Goal: Obtain resource: Download file/media

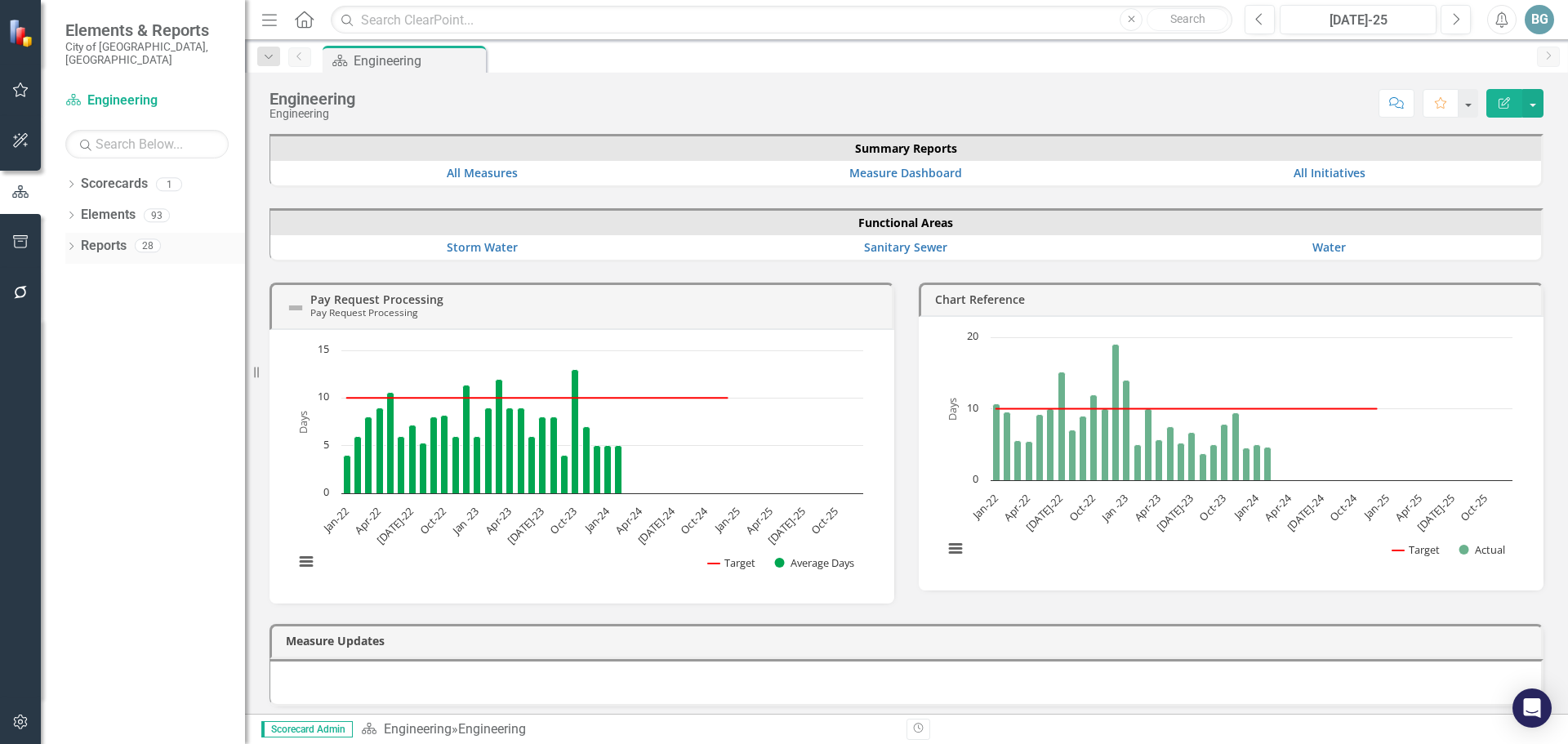
click at [73, 243] on icon "Dropdown" at bounding box center [71, 247] width 12 height 9
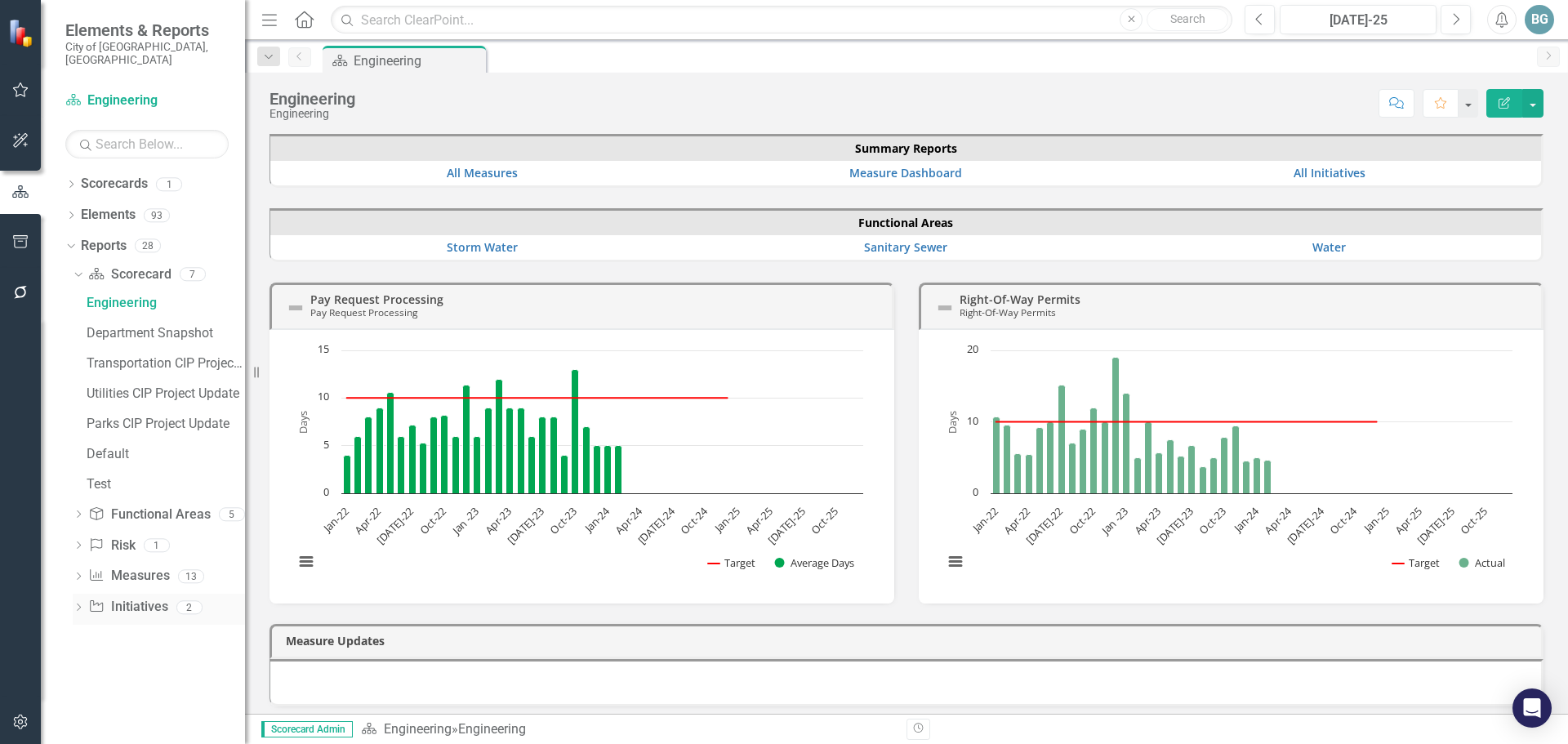
click at [78, 604] on icon "Dropdown" at bounding box center [78, 608] width 12 height 9
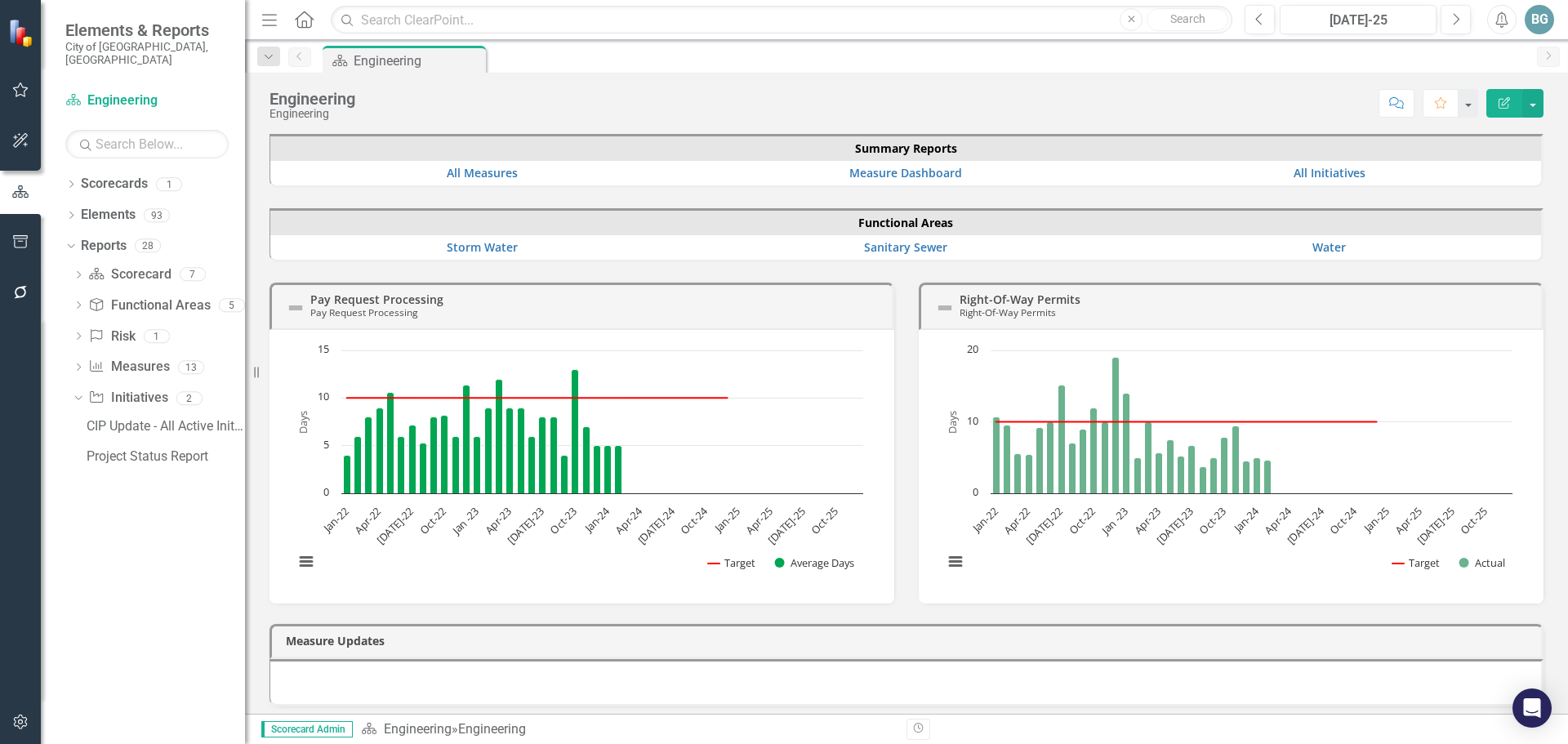
click at [137, 449] on div "Project Status Report" at bounding box center [166, 456] width 159 height 14
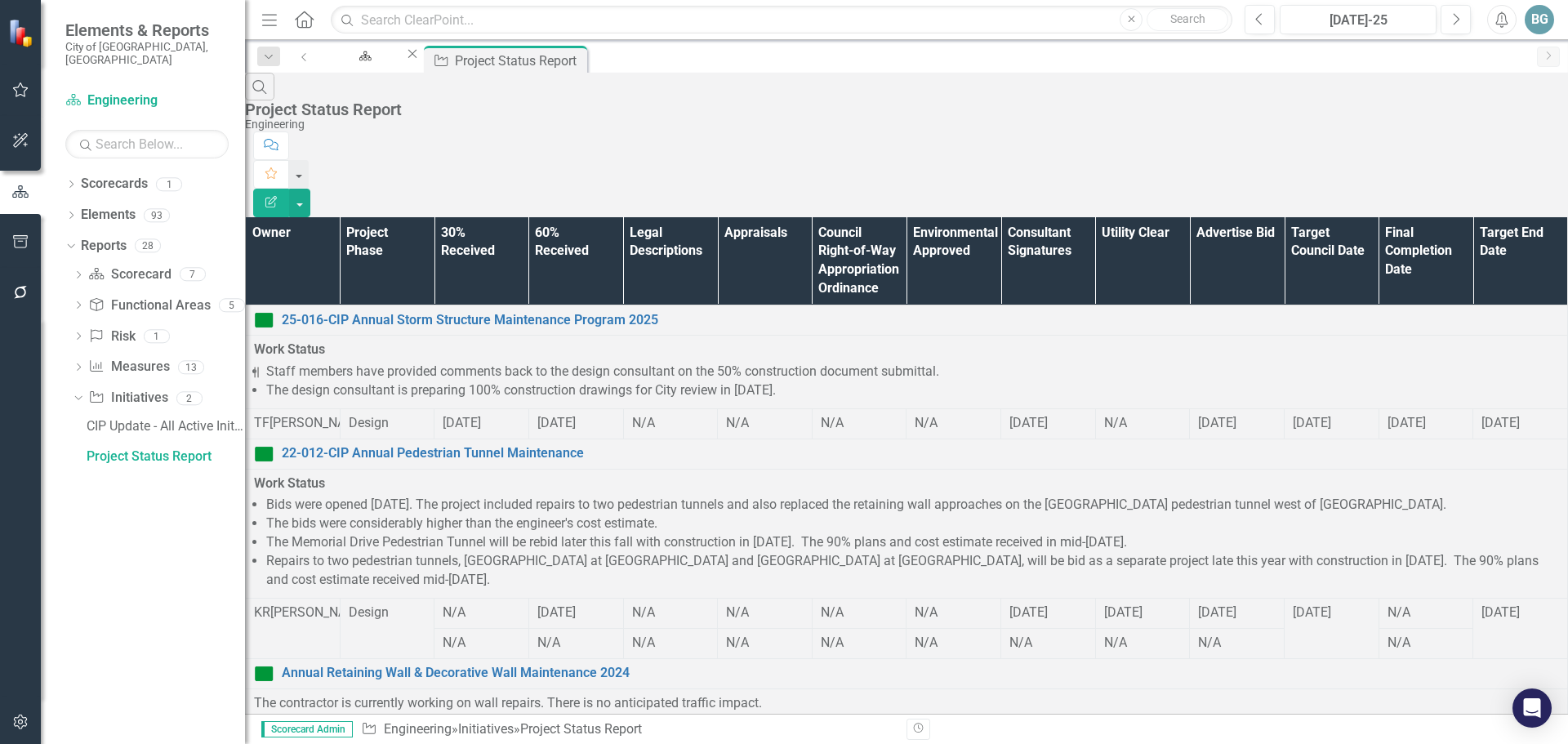
click at [322, 217] on th "Owner" at bounding box center [293, 261] width 95 height 89
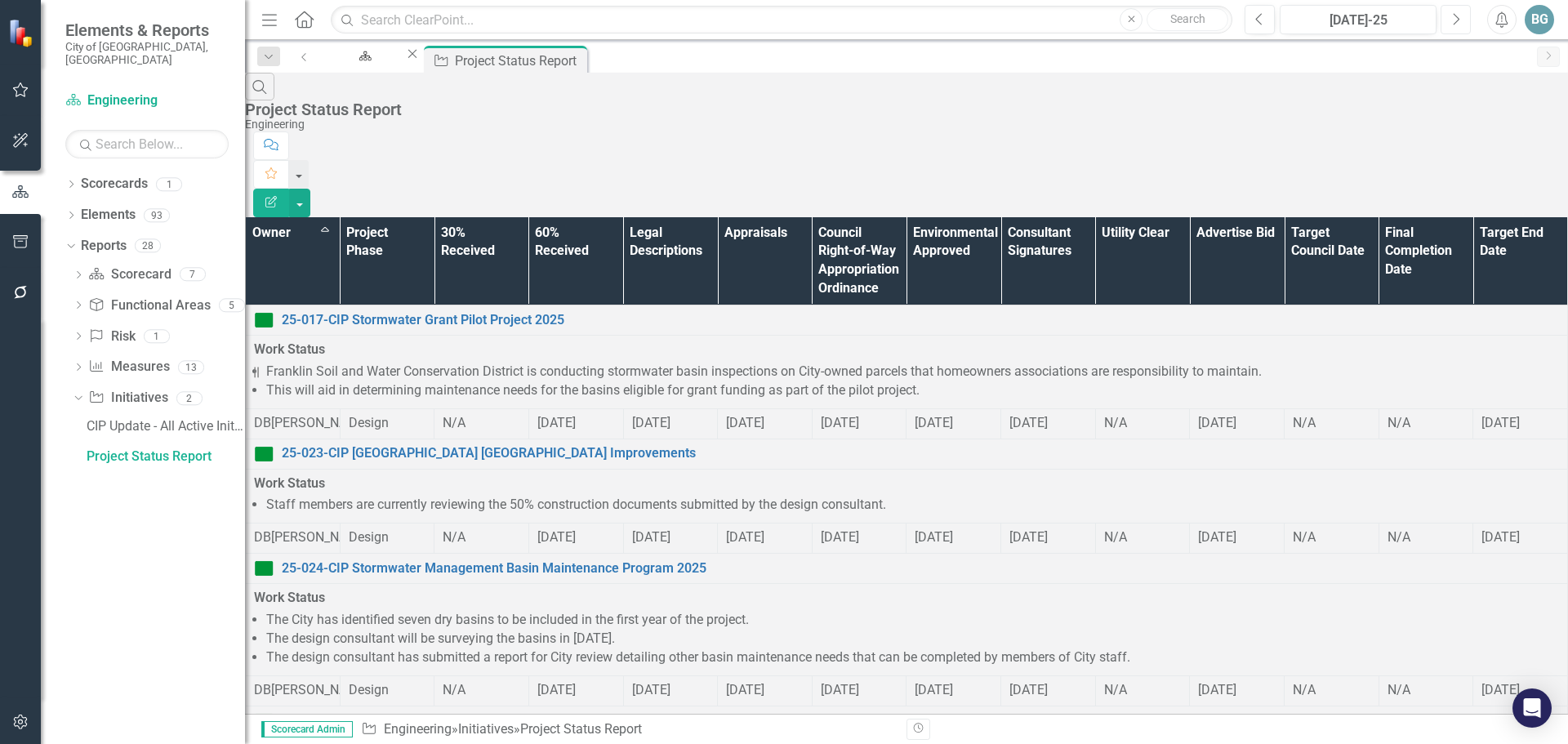
click at [1455, 16] on icon "Next" at bounding box center [1456, 19] width 9 height 14
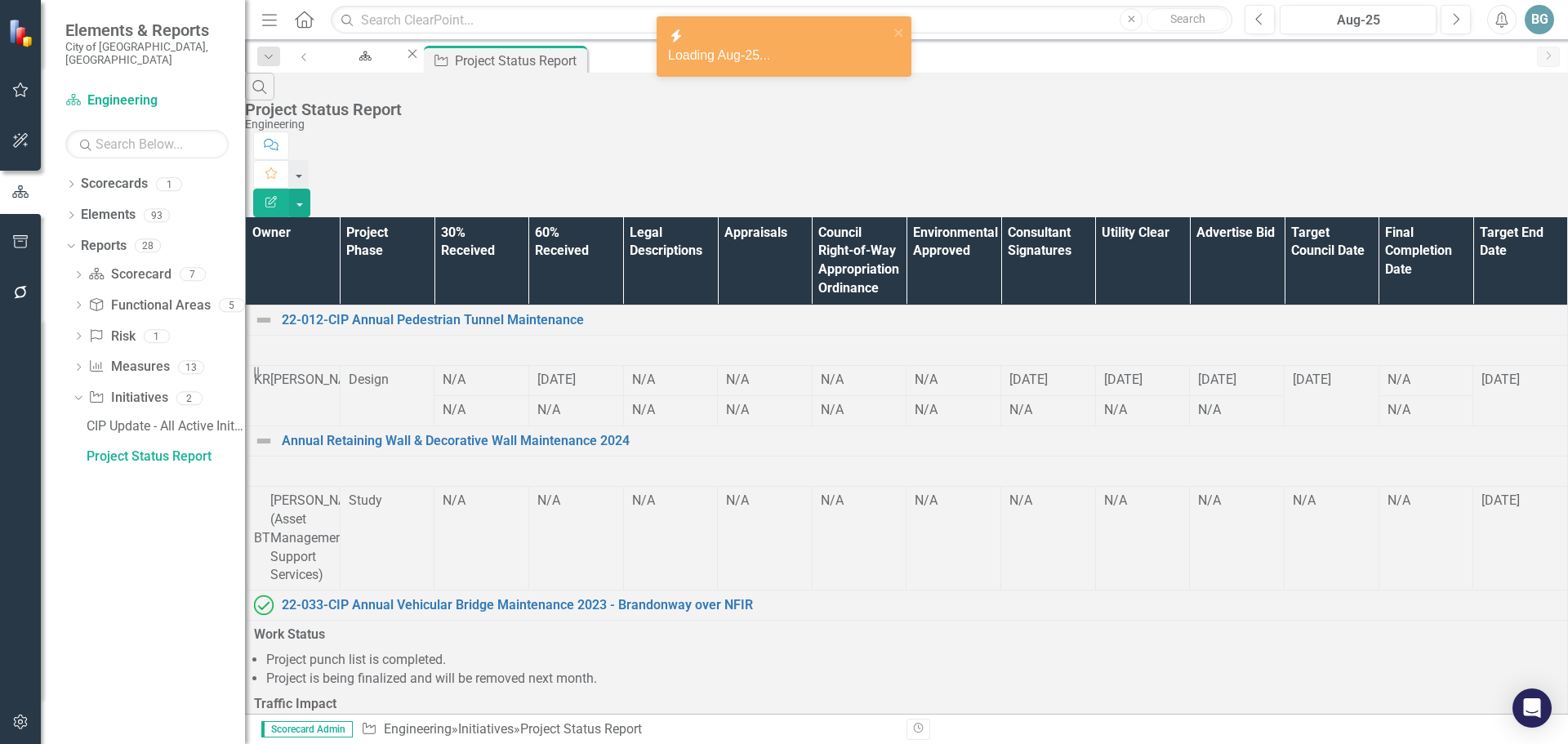
click at [324, 217] on th "Owner" at bounding box center [293, 261] width 95 height 89
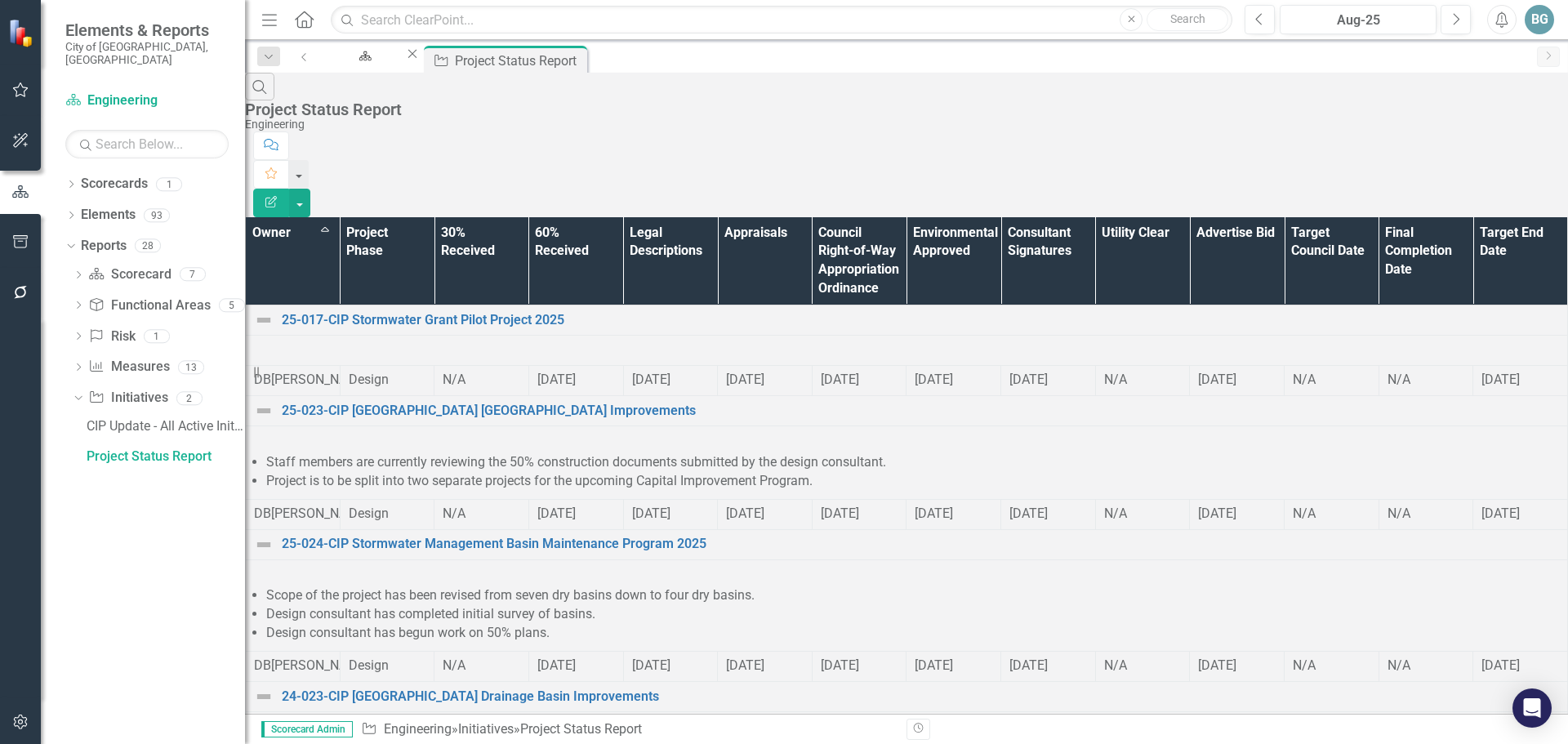
scroll to position [925, 0]
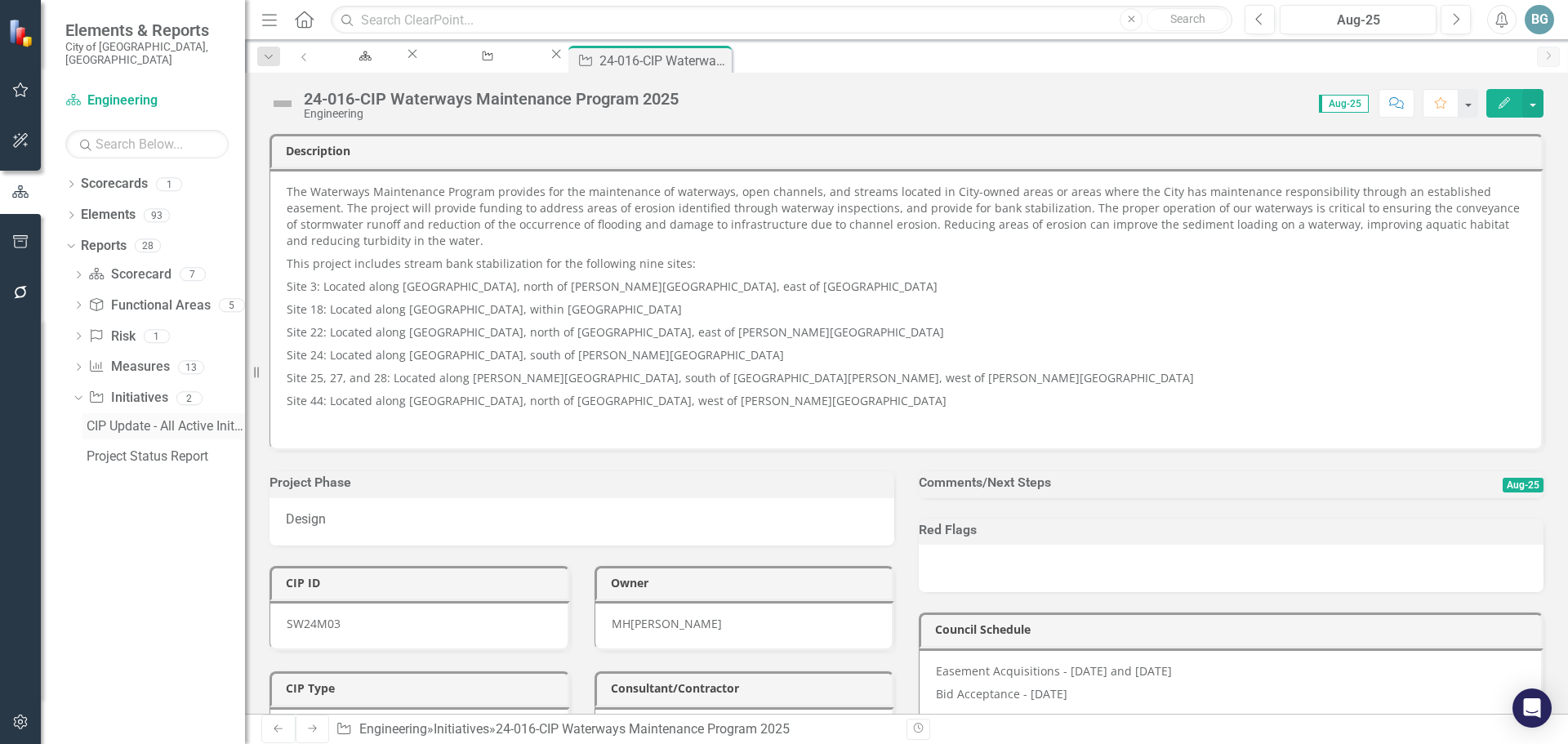
click at [127, 419] on div "CIP Update - All Active Initiatives" at bounding box center [166, 426] width 159 height 14
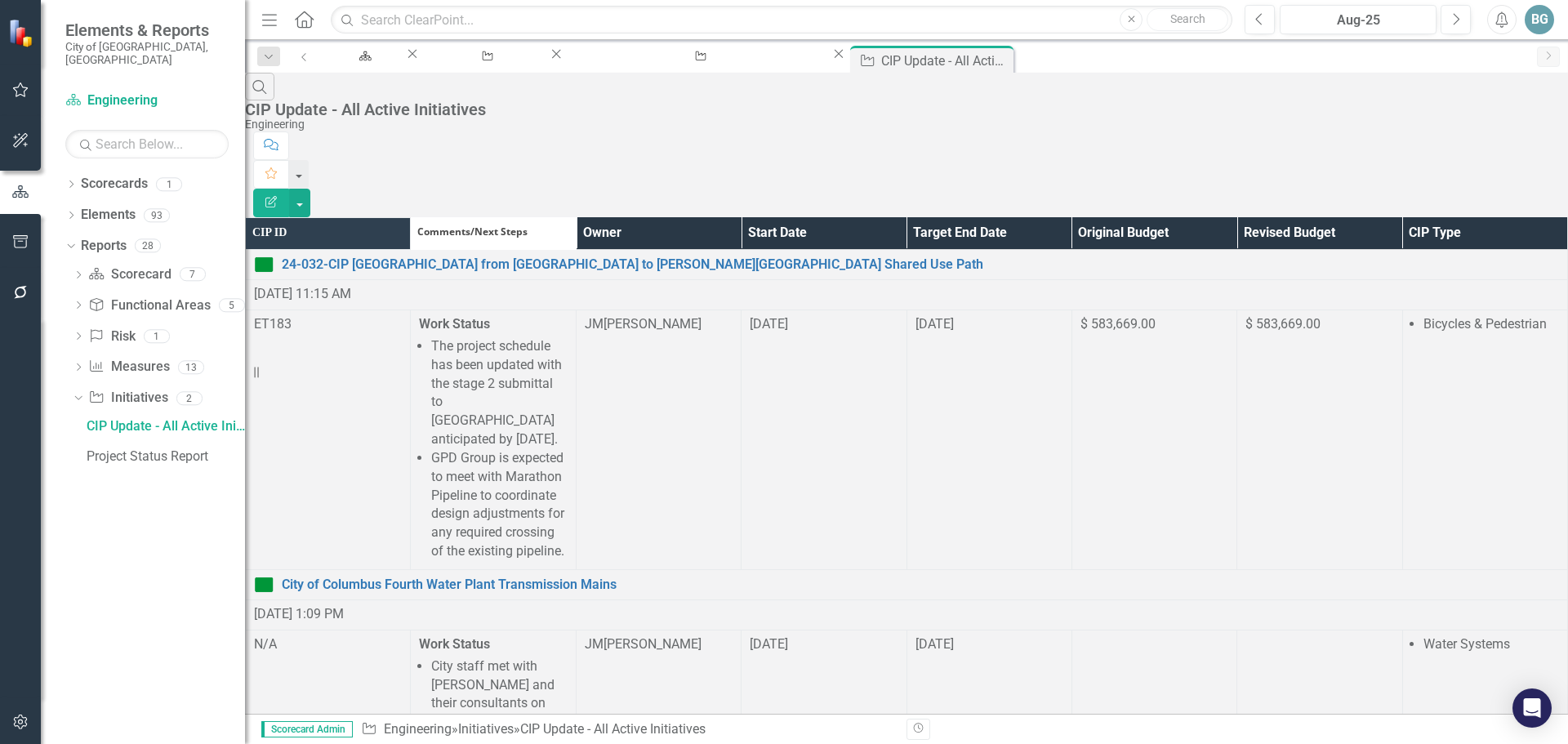
click at [947, 107] on div "Search CIP Update - All Active Initiatives Engineering" at bounding box center [906, 102] width 1323 height 59
click at [311, 189] on button "button" at bounding box center [300, 203] width 21 height 29
click at [1468, 191] on link "Excel Export to Excel" at bounding box center [1478, 197] width 129 height 30
click at [738, 62] on div "24-016-CIP Waterways Maintenance Program 2025" at bounding box center [698, 72] width 236 height 20
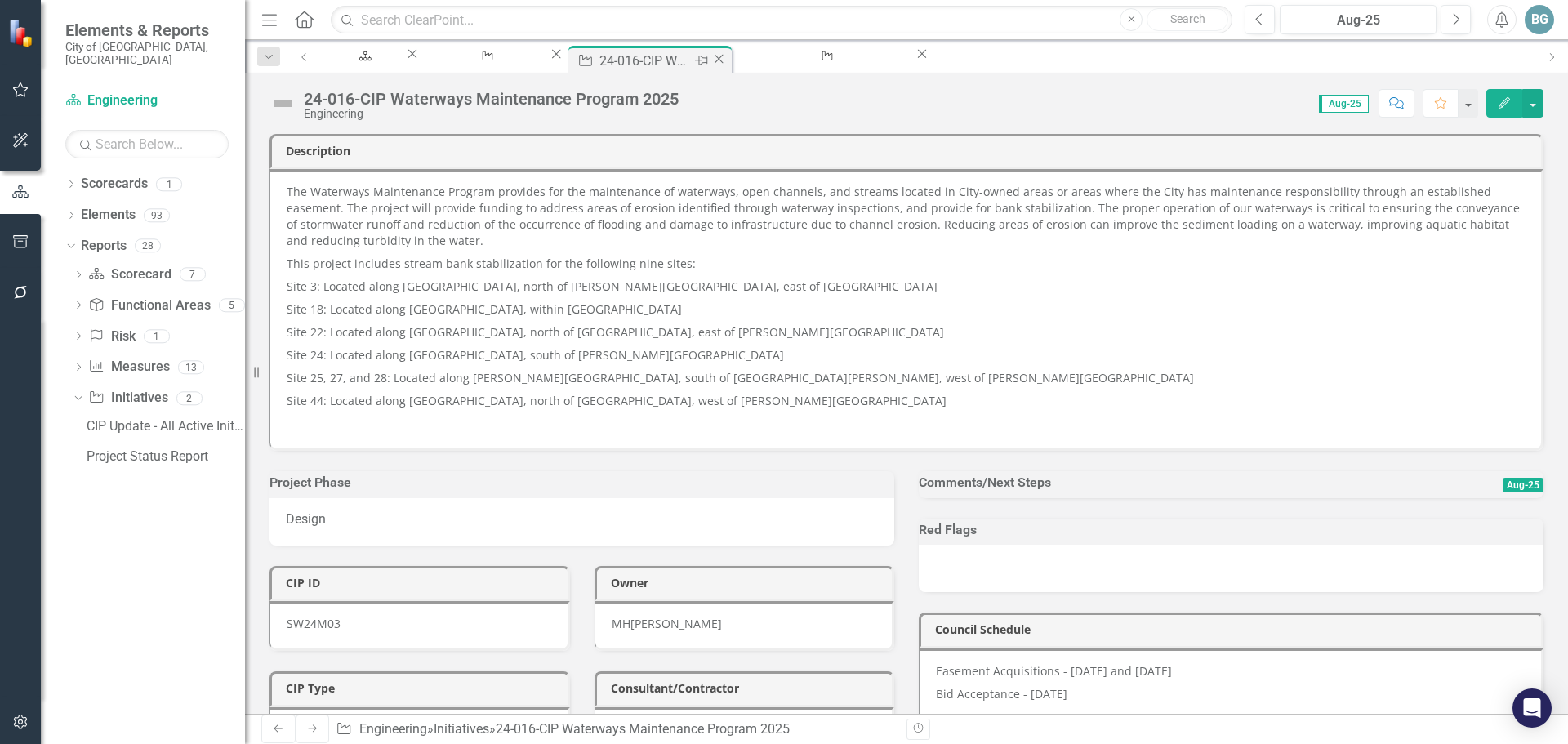
click at [727, 61] on icon "Close" at bounding box center [718, 58] width 16 height 13
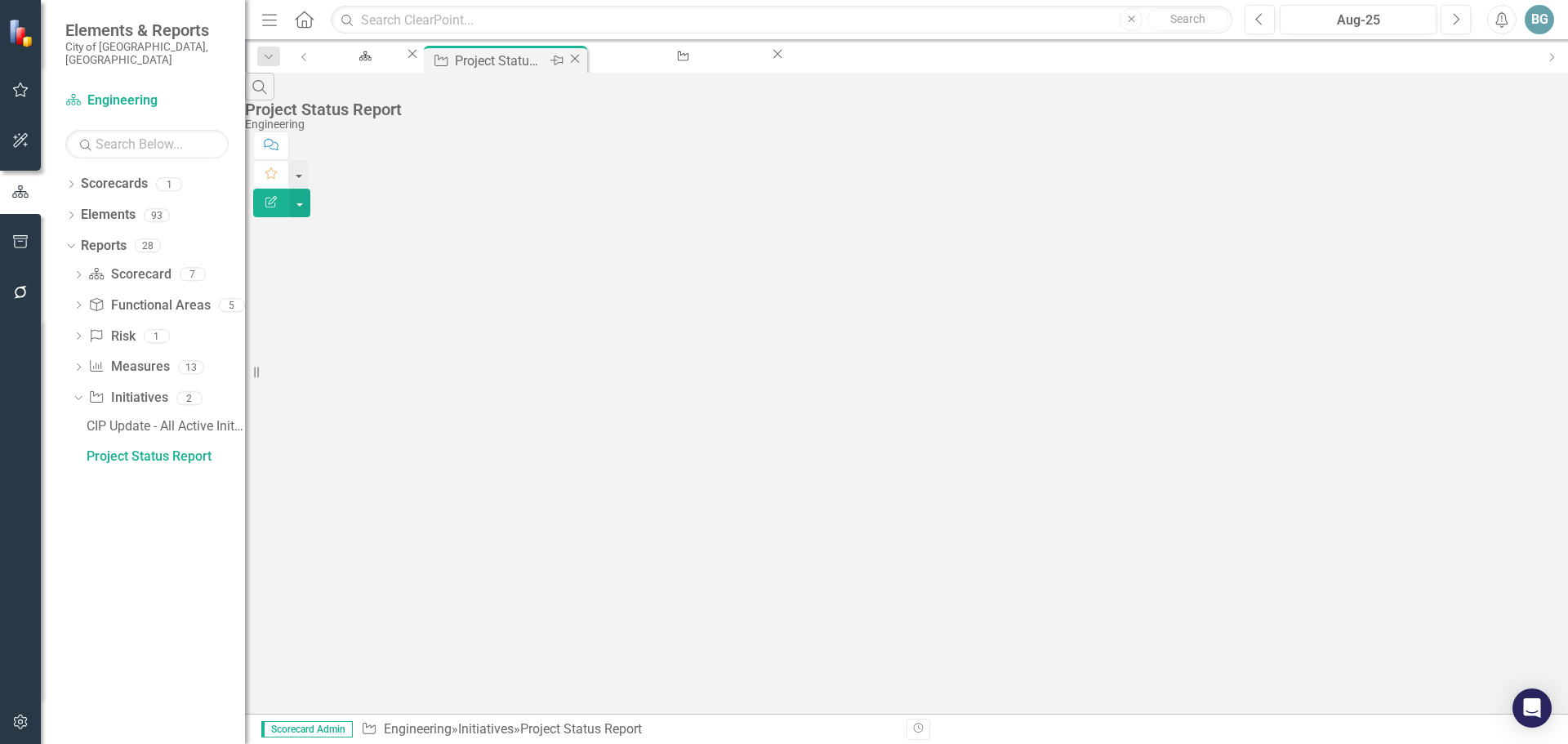
click at [546, 63] on div "Project Status Report" at bounding box center [500, 61] width 90 height 20
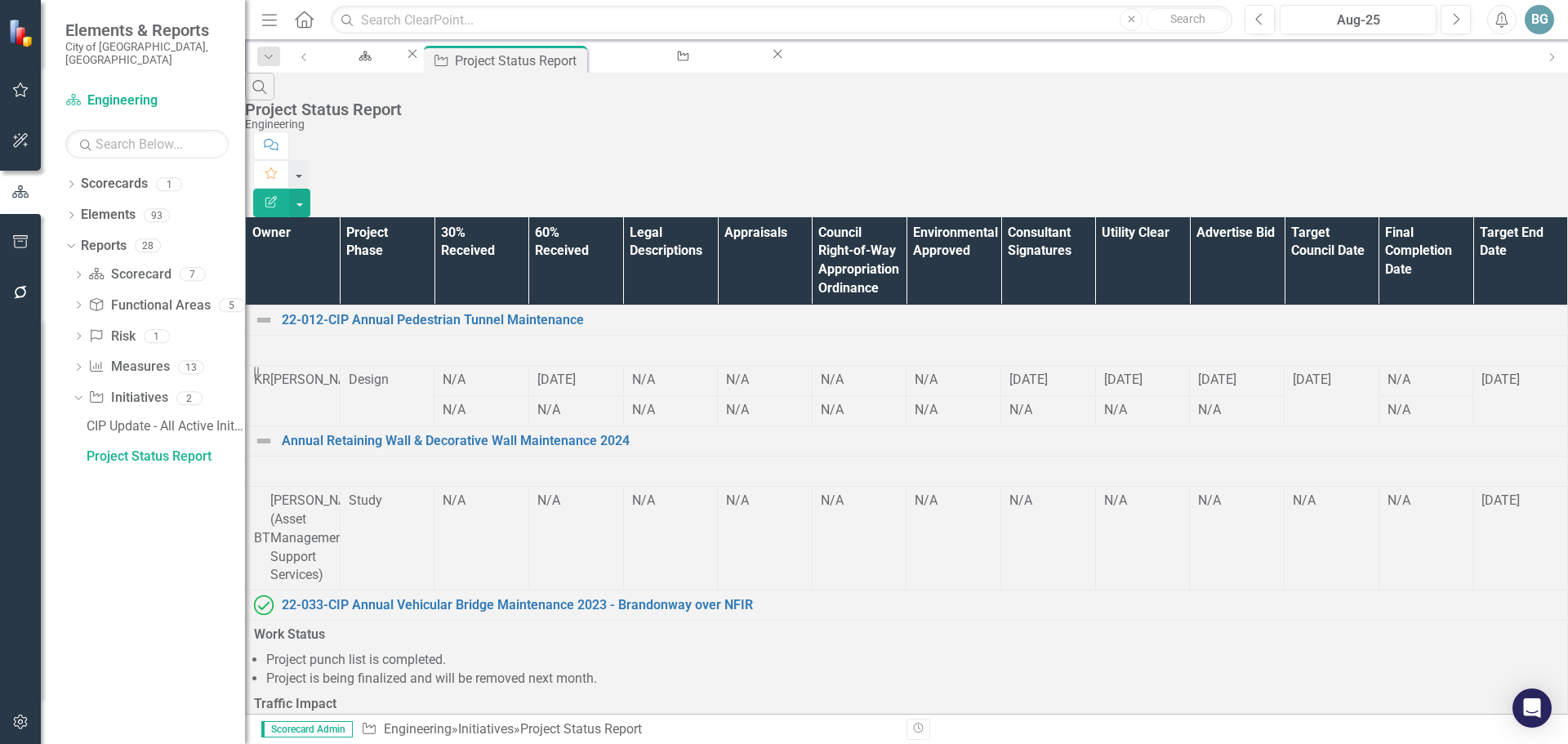
click at [1056, 105] on div "Search Project Status Report Engineering" at bounding box center [906, 102] width 1323 height 59
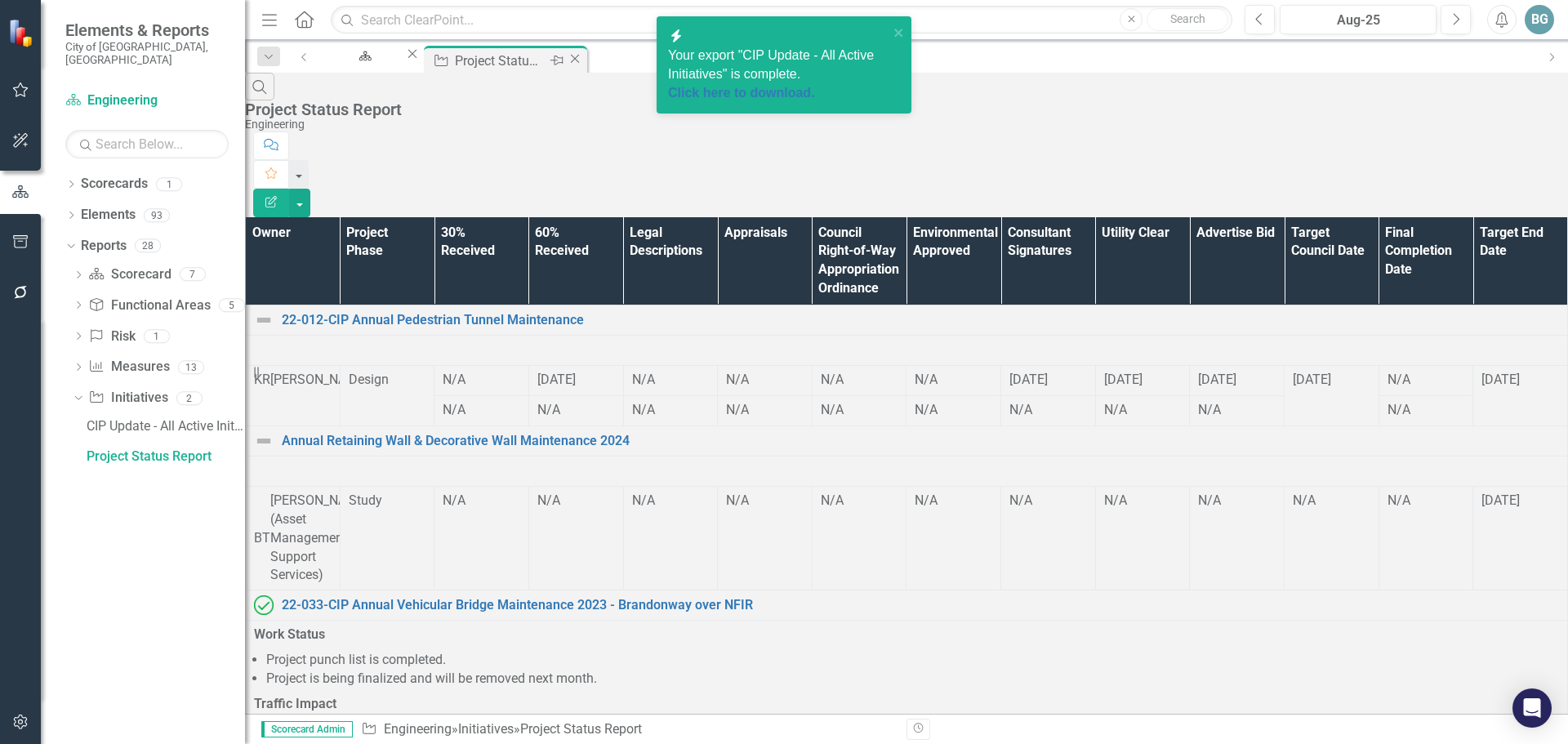
click at [583, 59] on icon "Close" at bounding box center [575, 58] width 16 height 13
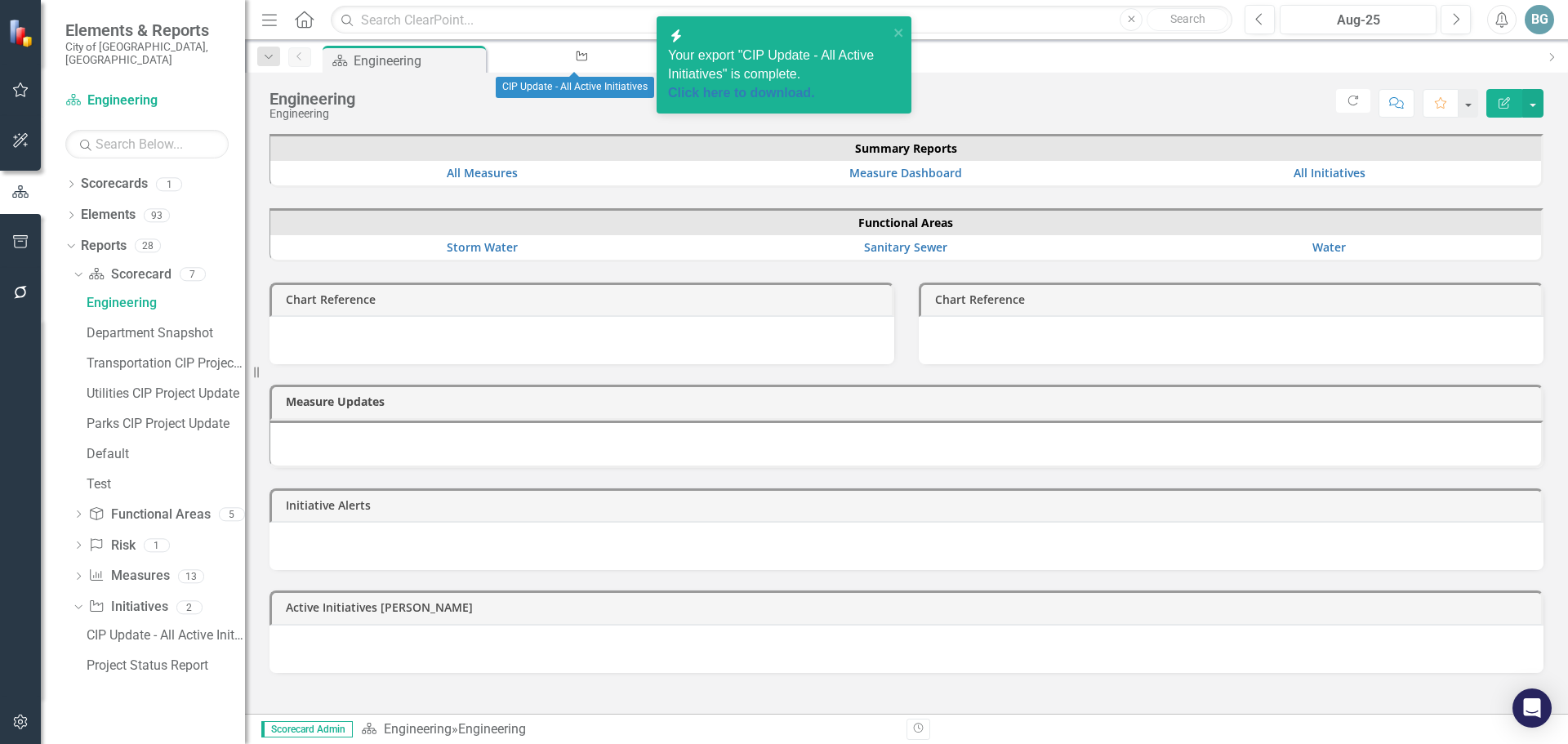
click at [668, 59] on icon "Close" at bounding box center [676, 53] width 16 height 13
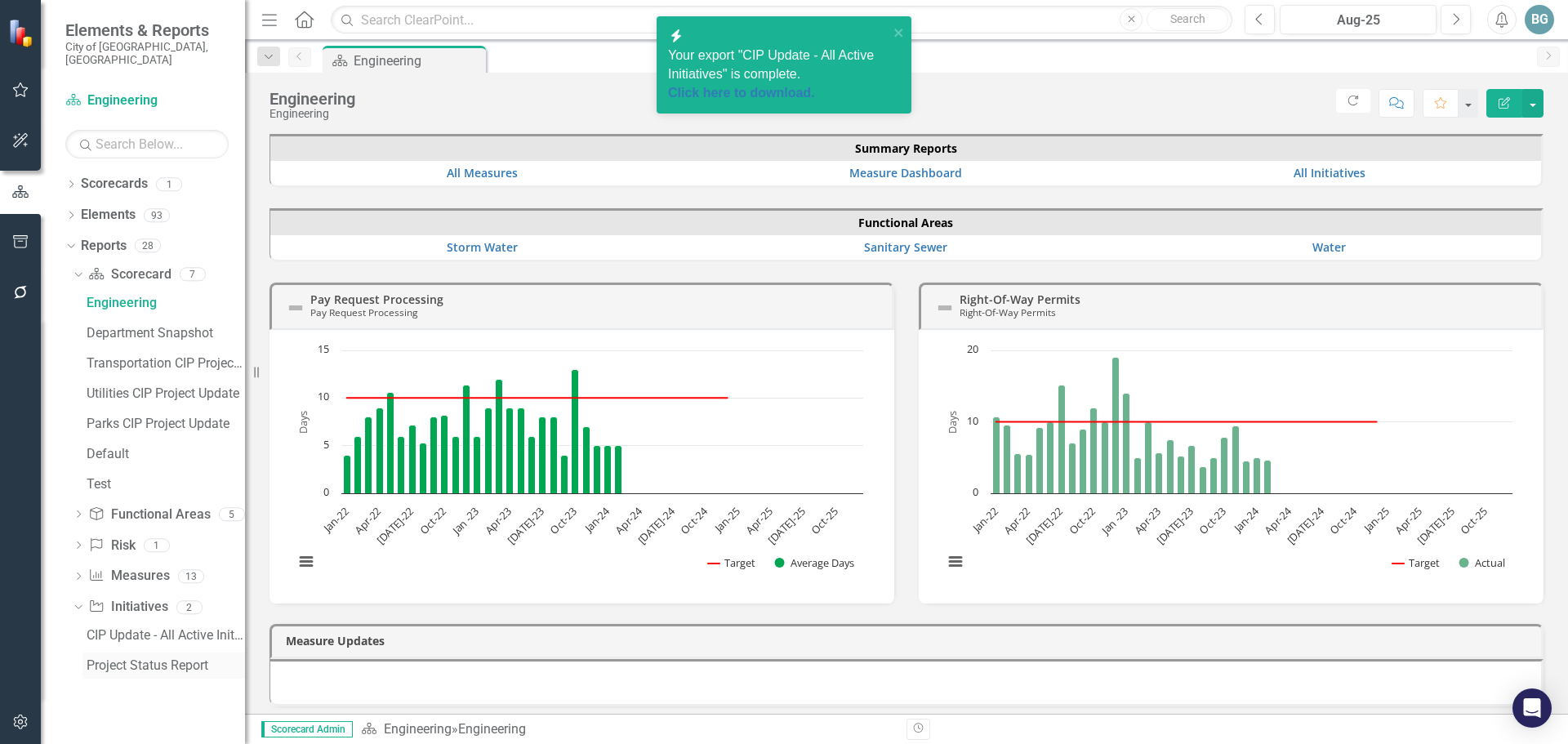
click at [138, 658] on div "Project Status Report" at bounding box center [166, 665] width 159 height 14
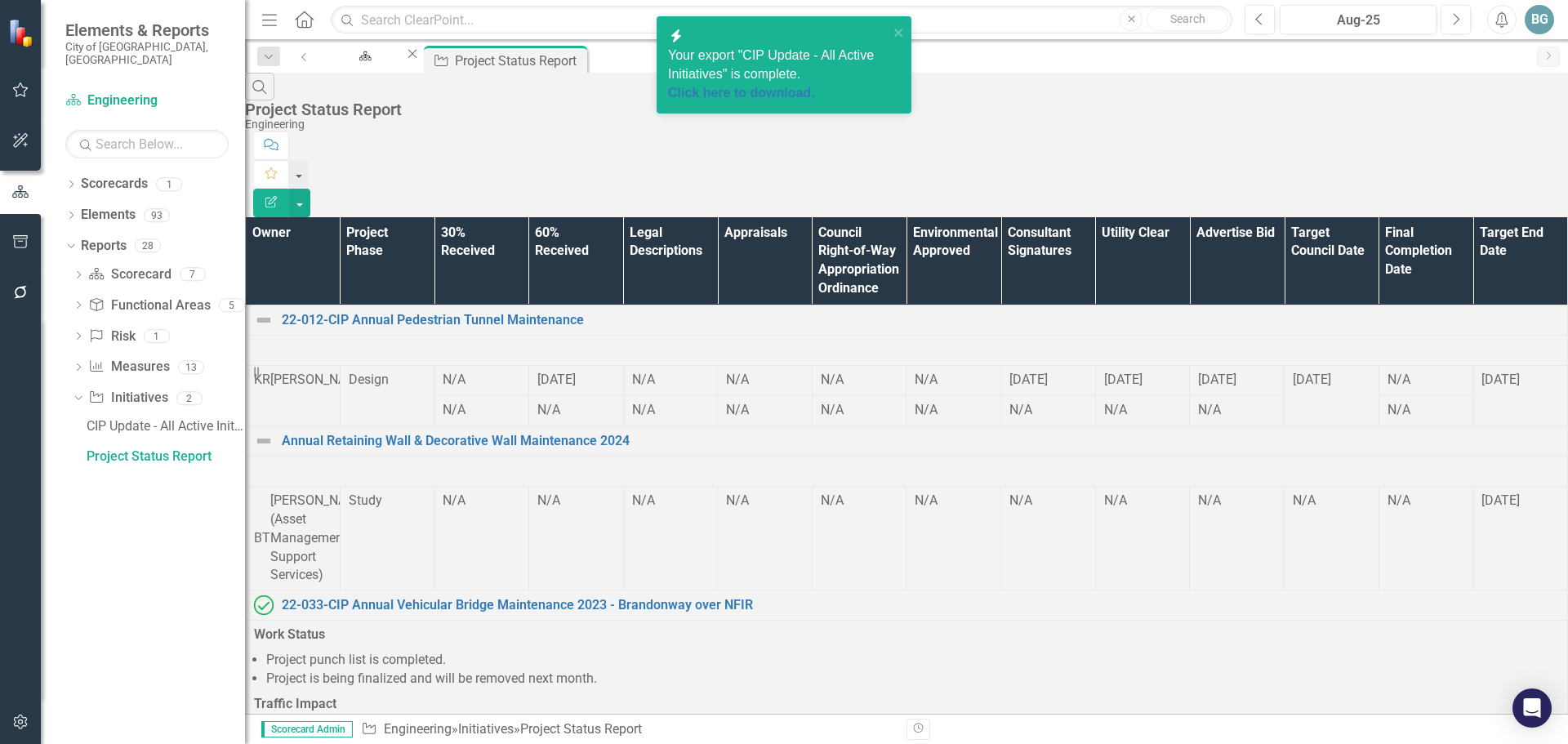
click at [321, 217] on th "Owner" at bounding box center [293, 261] width 95 height 89
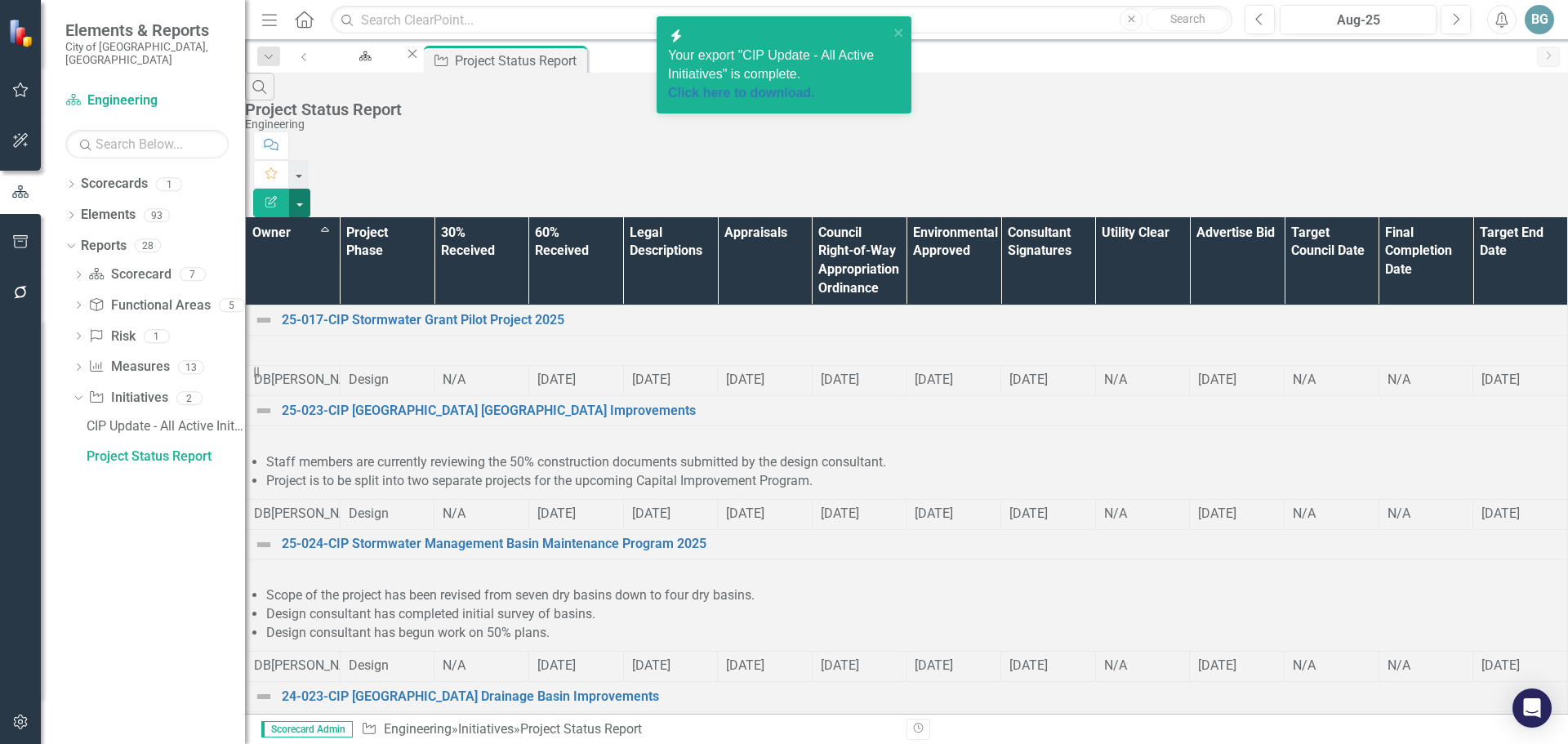
click at [311, 189] on button "button" at bounding box center [300, 203] width 21 height 29
click at [1467, 195] on link "Excel Export to Excel" at bounding box center [1478, 197] width 129 height 30
